Goal: Transaction & Acquisition: Book appointment/travel/reservation

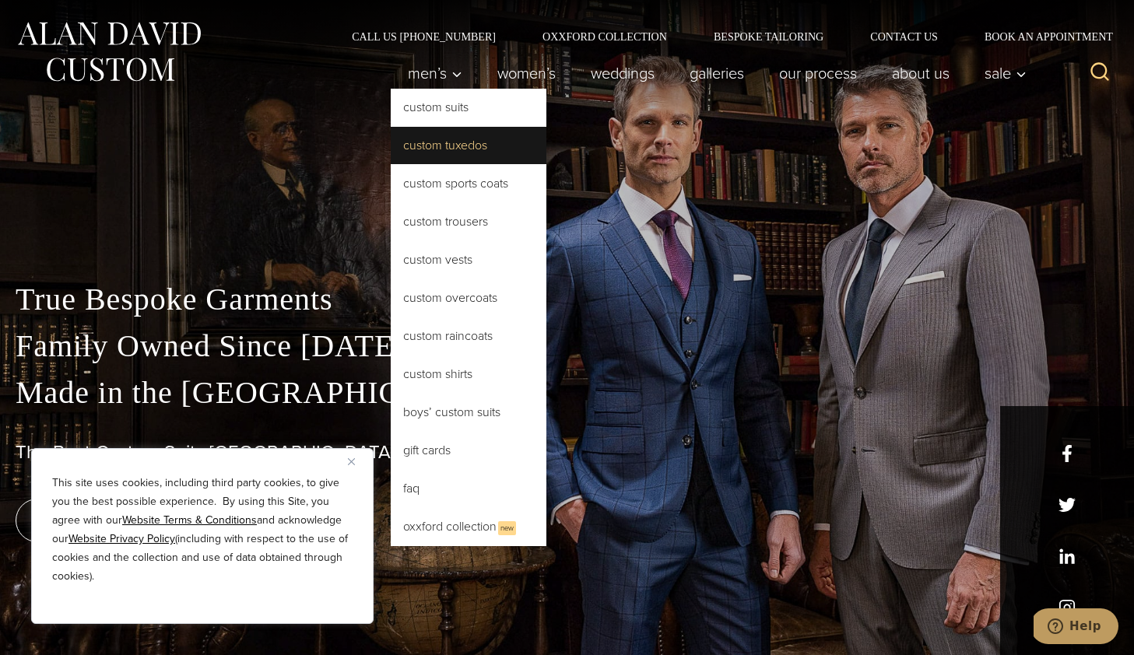
click at [416, 152] on link "Custom Tuxedos" at bounding box center [469, 145] width 156 height 37
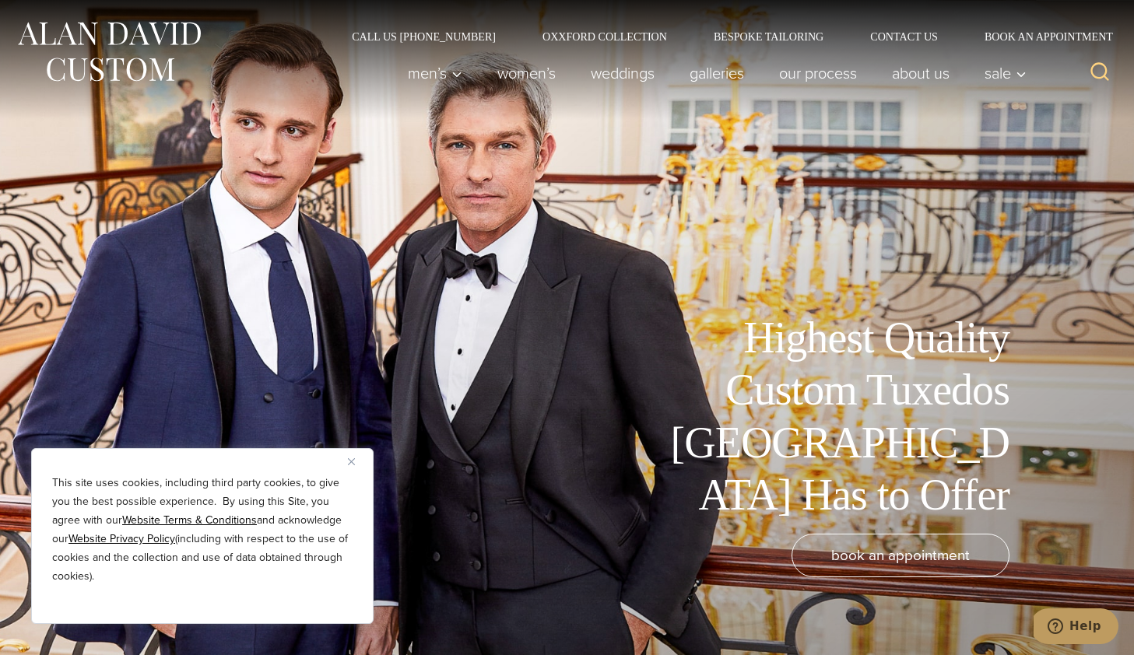
click at [353, 463] on img "Close" at bounding box center [351, 461] width 7 height 7
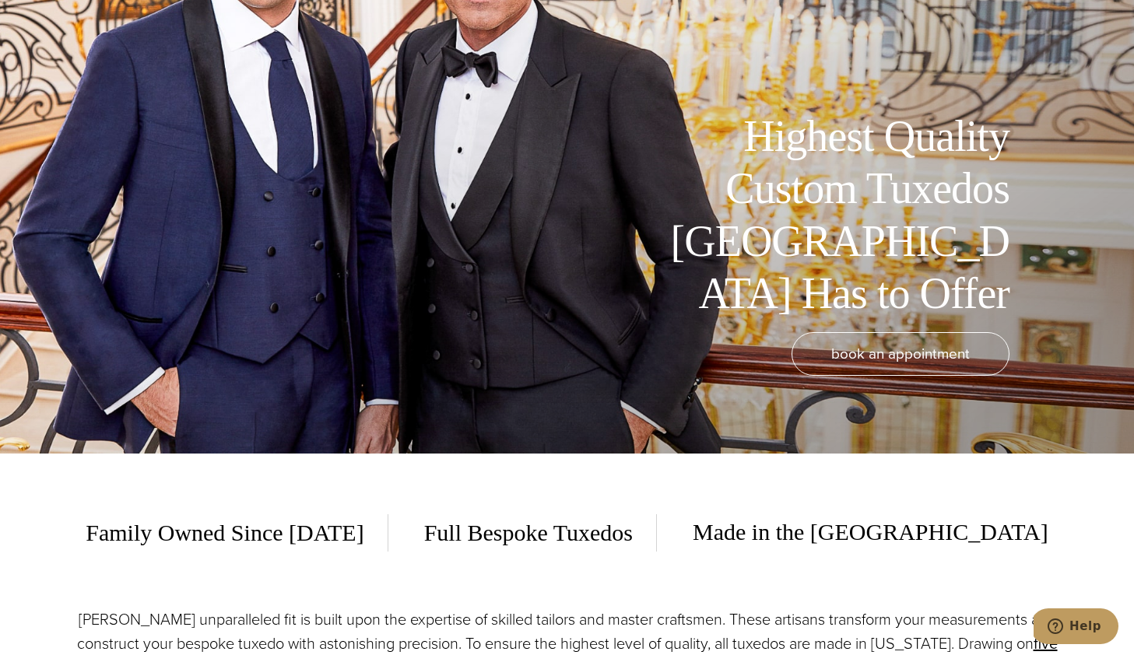
scroll to position [149, 0]
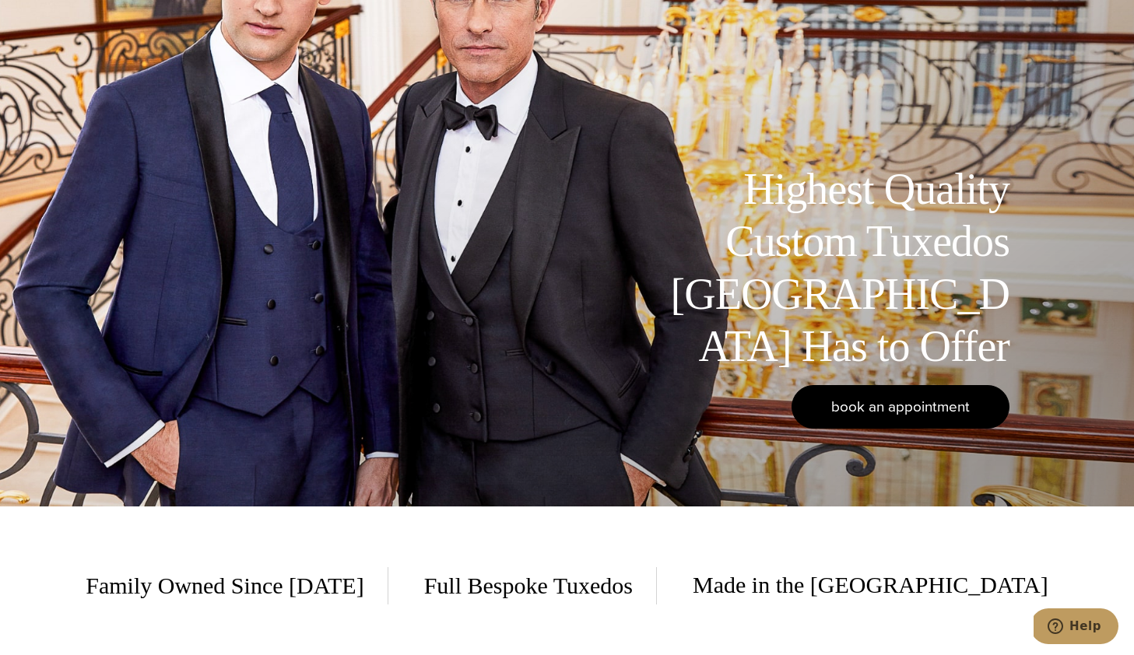
click at [827, 412] on link "book an appointment" at bounding box center [901, 407] width 218 height 44
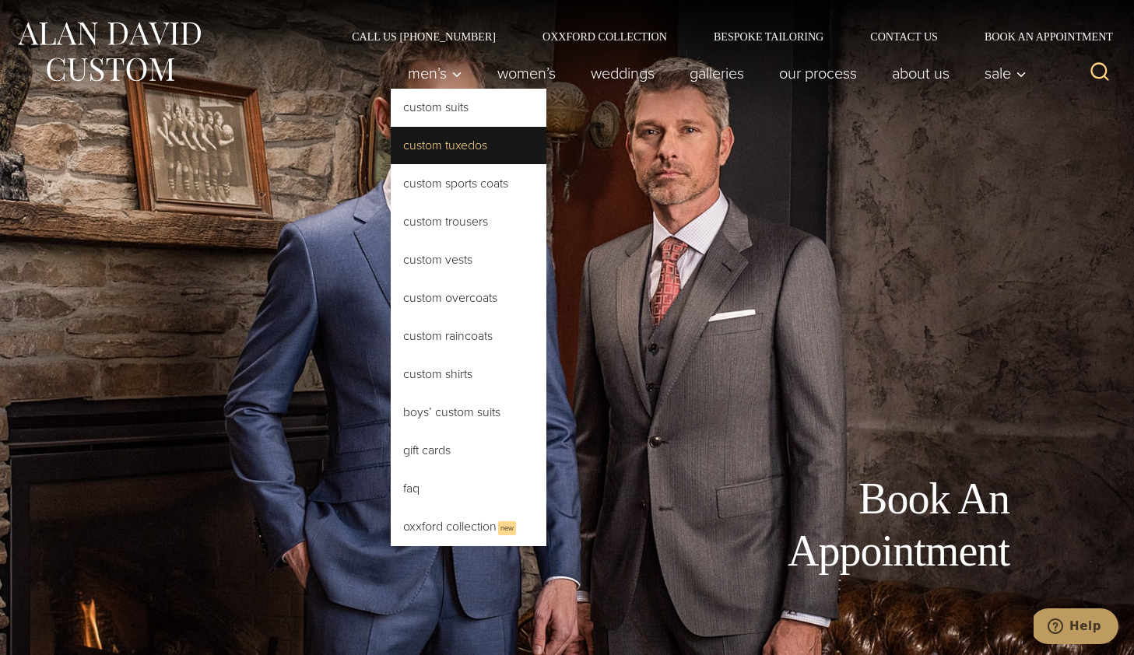
click at [429, 153] on link "Custom Tuxedos" at bounding box center [469, 145] width 156 height 37
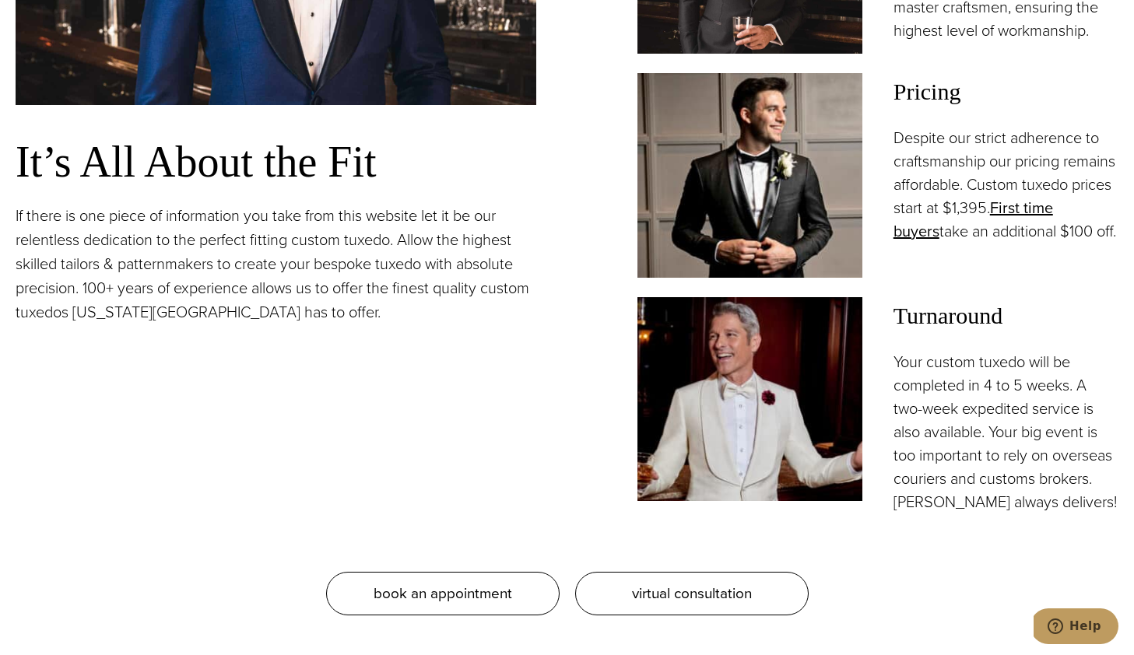
scroll to position [1488, 0]
